Goal: Communication & Community: Answer question/provide support

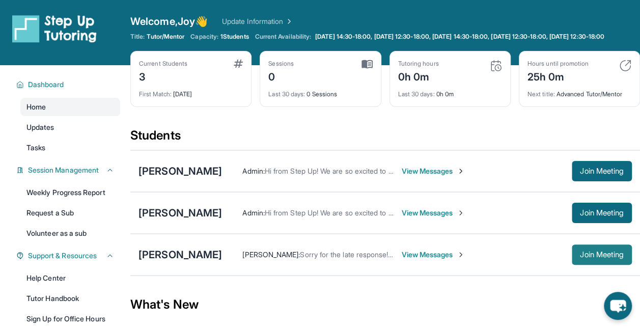
click at [580, 258] on span "Join Meeting" at bounding box center [602, 255] width 44 height 6
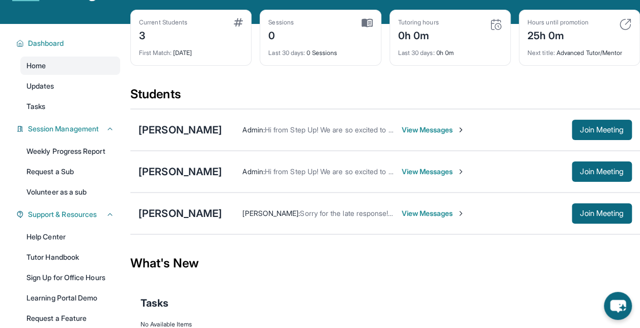
scroll to position [44, 0]
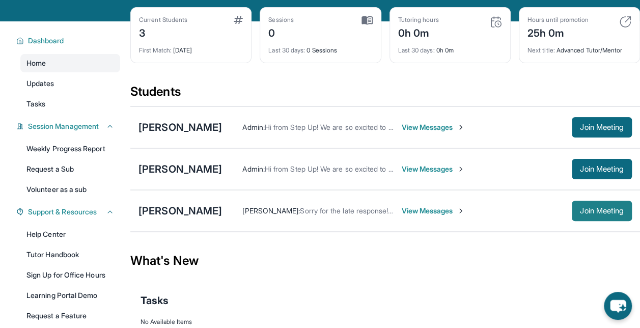
click at [580, 214] on span "Join Meeting" at bounding box center [602, 211] width 44 height 6
click at [465, 216] on span "View Messages" at bounding box center [433, 211] width 64 height 10
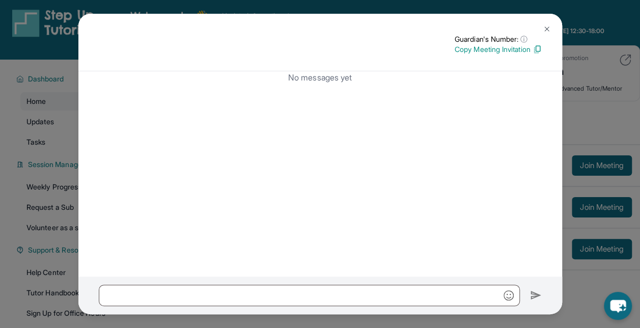
scroll to position [4, 0]
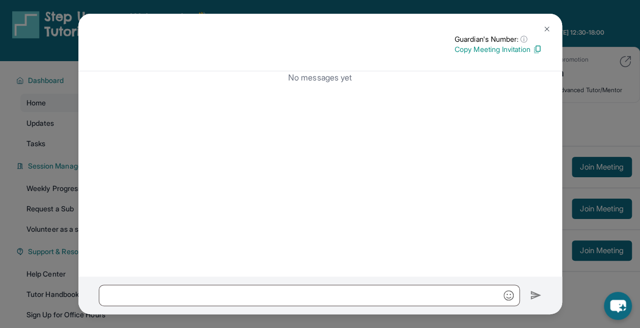
click at [547, 28] on img at bounding box center [547, 29] width 8 height 8
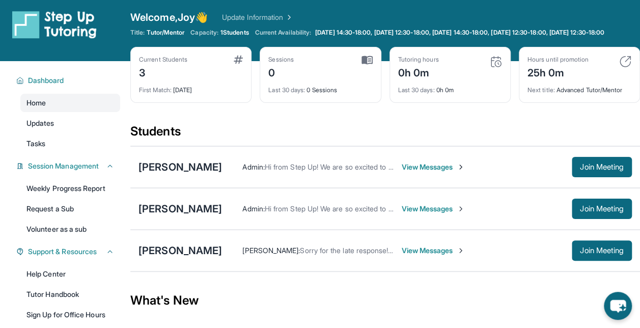
scroll to position [16, 0]
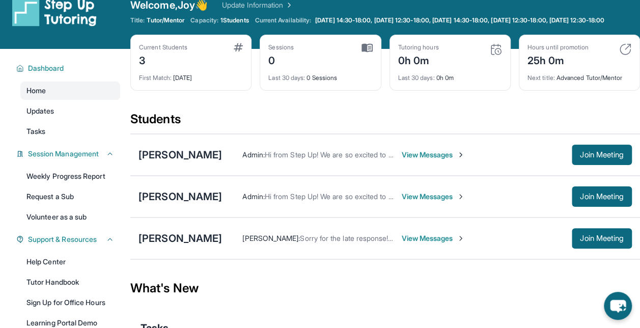
drag, startPoint x: 577, startPoint y: 239, endPoint x: 505, endPoint y: 266, distance: 76.6
click at [505, 260] on div "[PERSON_NAME] Admin : Hi from Step Up! We are so excited to match you with one …" at bounding box center [385, 196] width 510 height 126
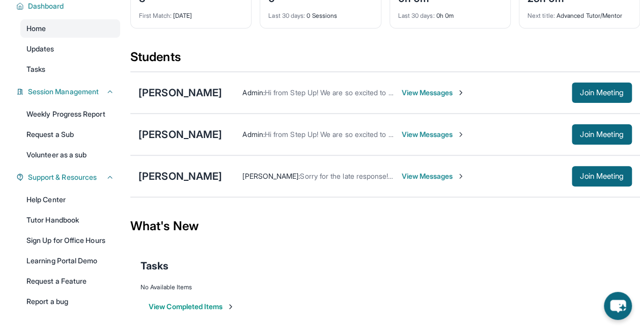
scroll to position [81, 0]
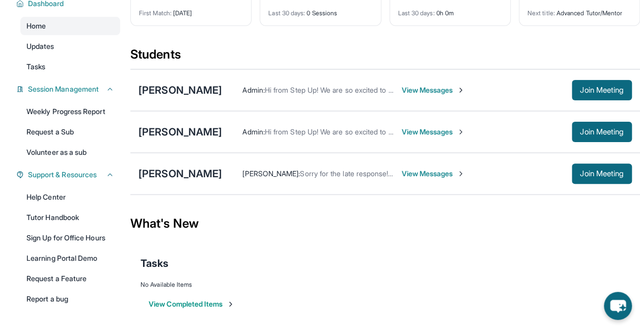
click at [461, 178] on span "View Messages" at bounding box center [433, 174] width 64 height 10
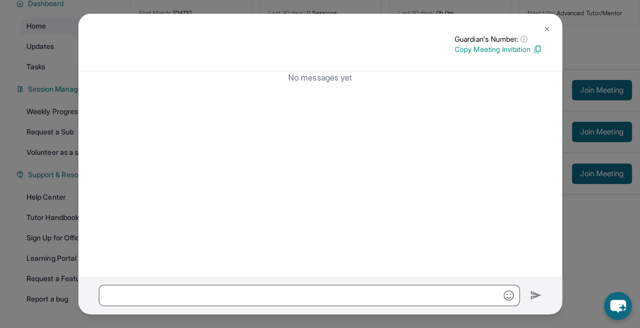
click at [547, 28] on img at bounding box center [547, 29] width 8 height 8
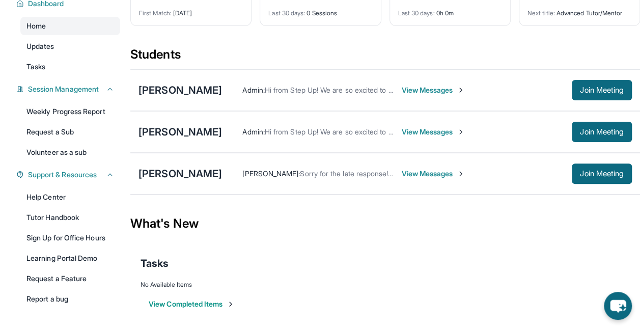
click at [465, 179] on span "View Messages" at bounding box center [433, 174] width 64 height 10
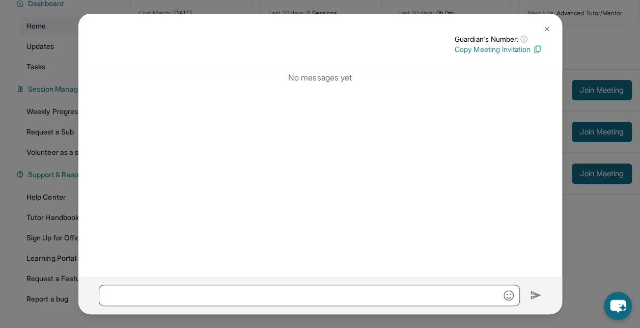
click at [549, 28] on img at bounding box center [547, 29] width 8 height 8
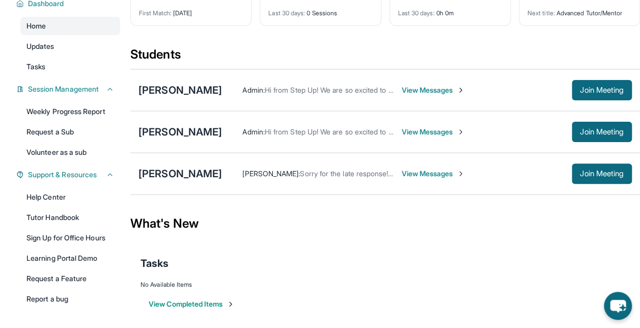
click at [424, 137] on span "View Messages" at bounding box center [433, 132] width 64 height 10
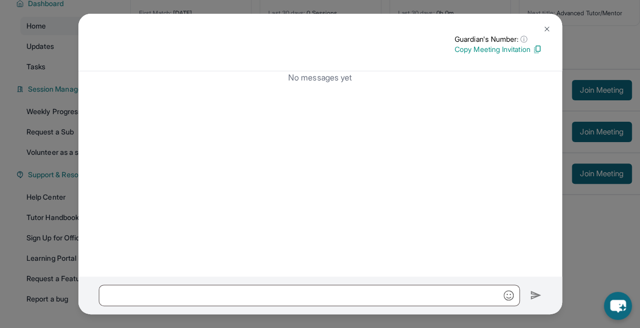
click at [552, 27] on button at bounding box center [547, 29] width 20 height 20
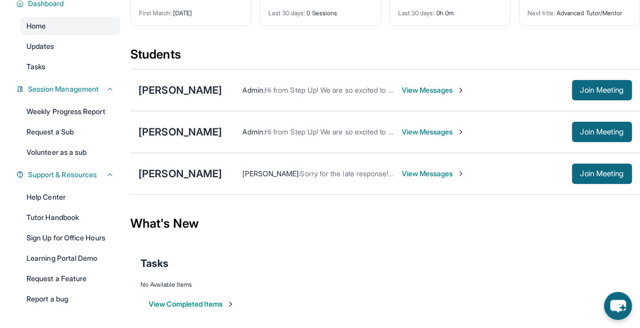
scroll to position [0, 0]
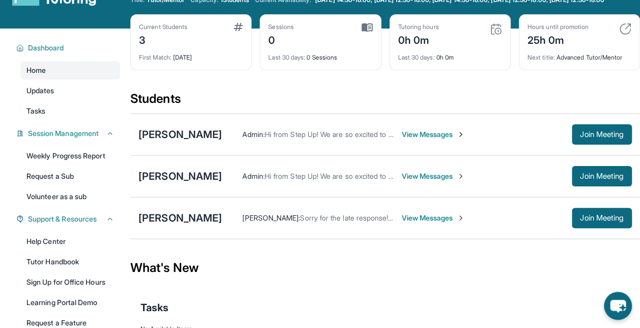
scroll to position [37, 0]
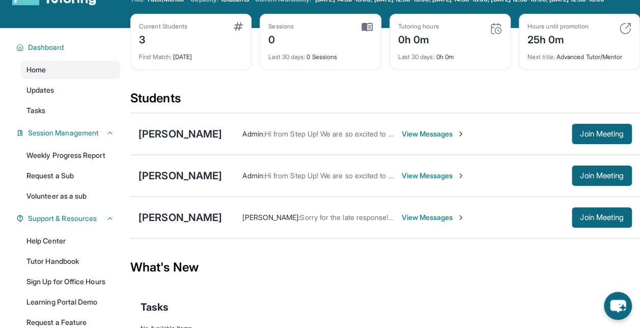
click at [461, 223] on span "View Messages" at bounding box center [433, 217] width 64 height 10
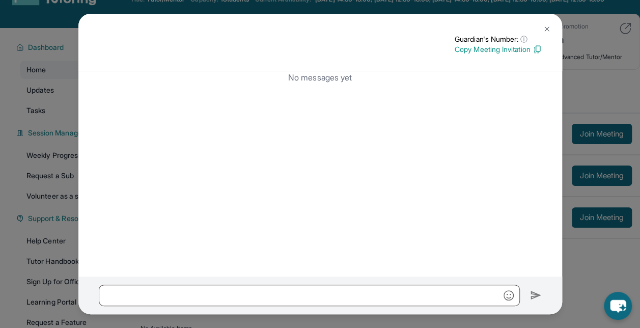
click at [544, 24] on button at bounding box center [547, 29] width 20 height 20
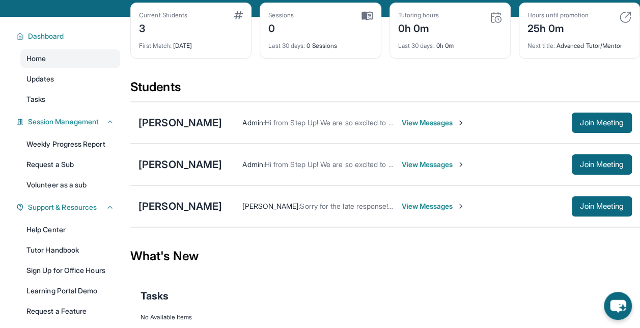
scroll to position [120, 0]
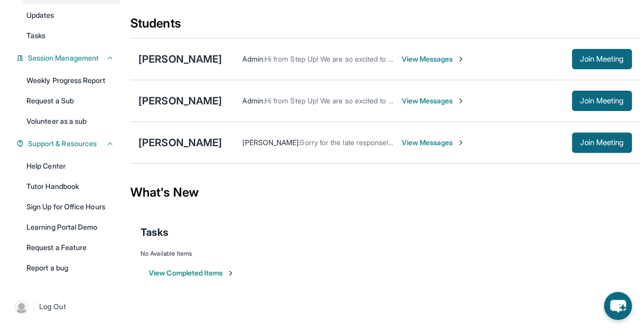
click at [459, 139] on span "View Messages" at bounding box center [433, 143] width 64 height 10
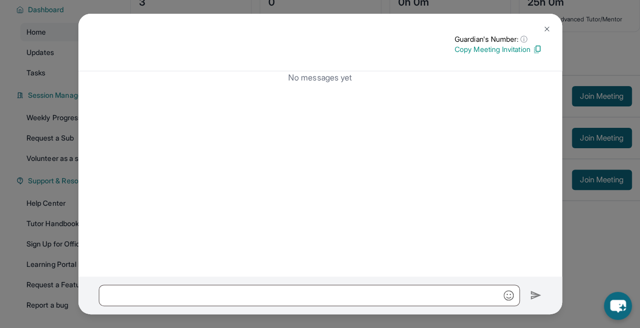
scroll to position [74, 0]
click at [543, 29] on img at bounding box center [547, 29] width 8 height 8
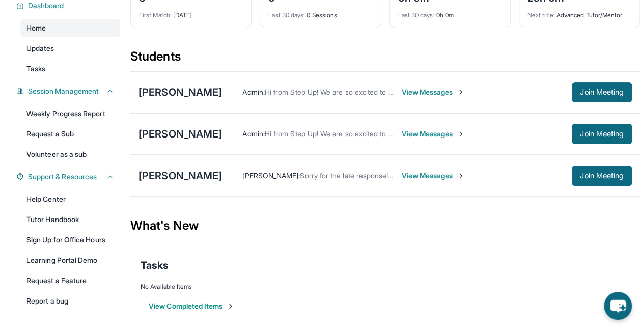
scroll to position [79, 0]
click at [465, 180] on span "View Messages" at bounding box center [433, 175] width 64 height 10
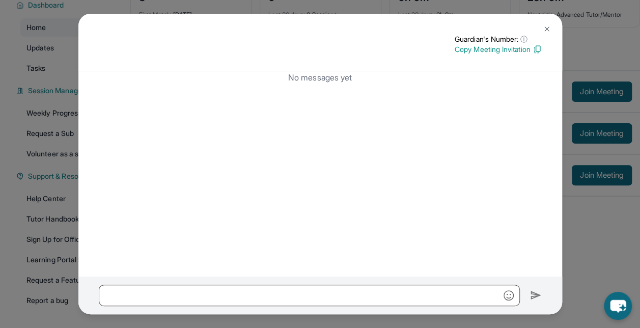
click at [545, 26] on img at bounding box center [547, 29] width 8 height 8
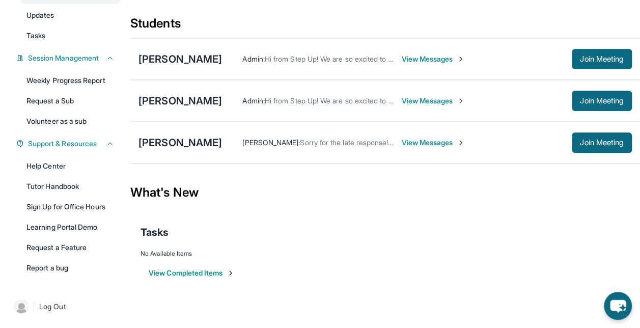
scroll to position [120, 0]
click at [576, 142] on button "Join Meeting" at bounding box center [602, 142] width 60 height 20
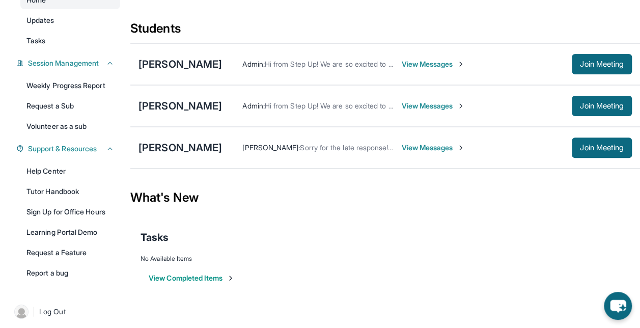
click at [459, 153] on span "View Messages" at bounding box center [433, 148] width 64 height 10
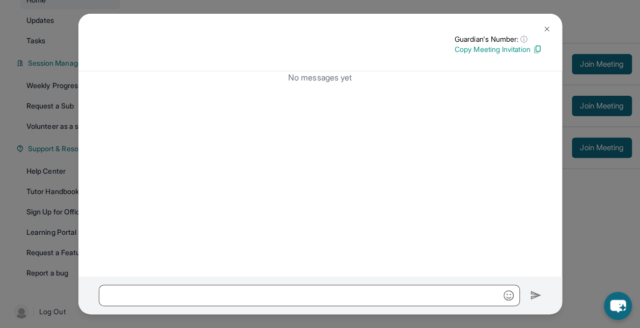
click at [545, 29] on img at bounding box center [547, 29] width 8 height 8
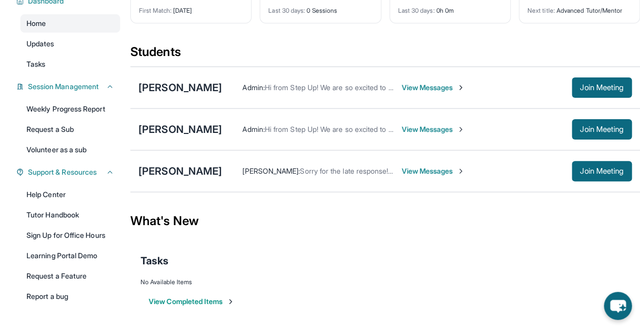
scroll to position [83, 0]
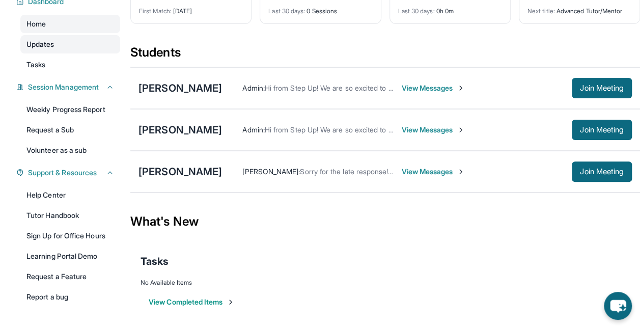
click at [74, 48] on link "Updates" at bounding box center [70, 44] width 100 height 18
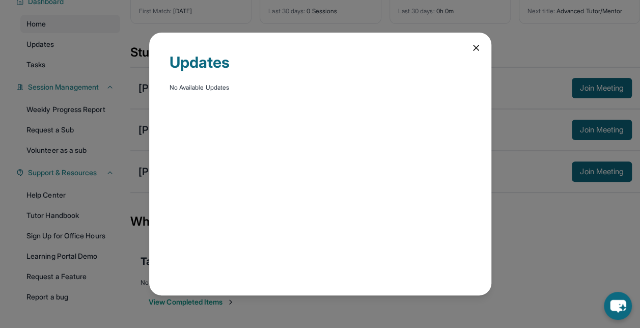
click at [476, 48] on icon at bounding box center [476, 47] width 5 height 5
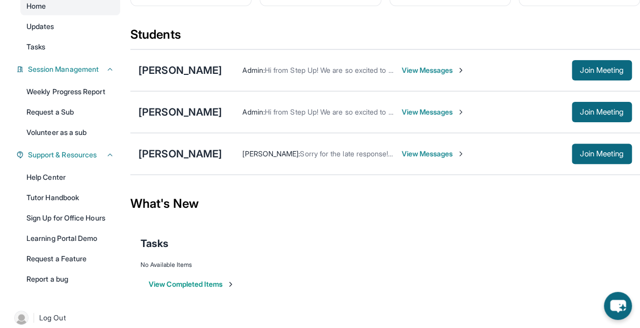
scroll to position [101, 0]
